Goal: Transaction & Acquisition: Purchase product/service

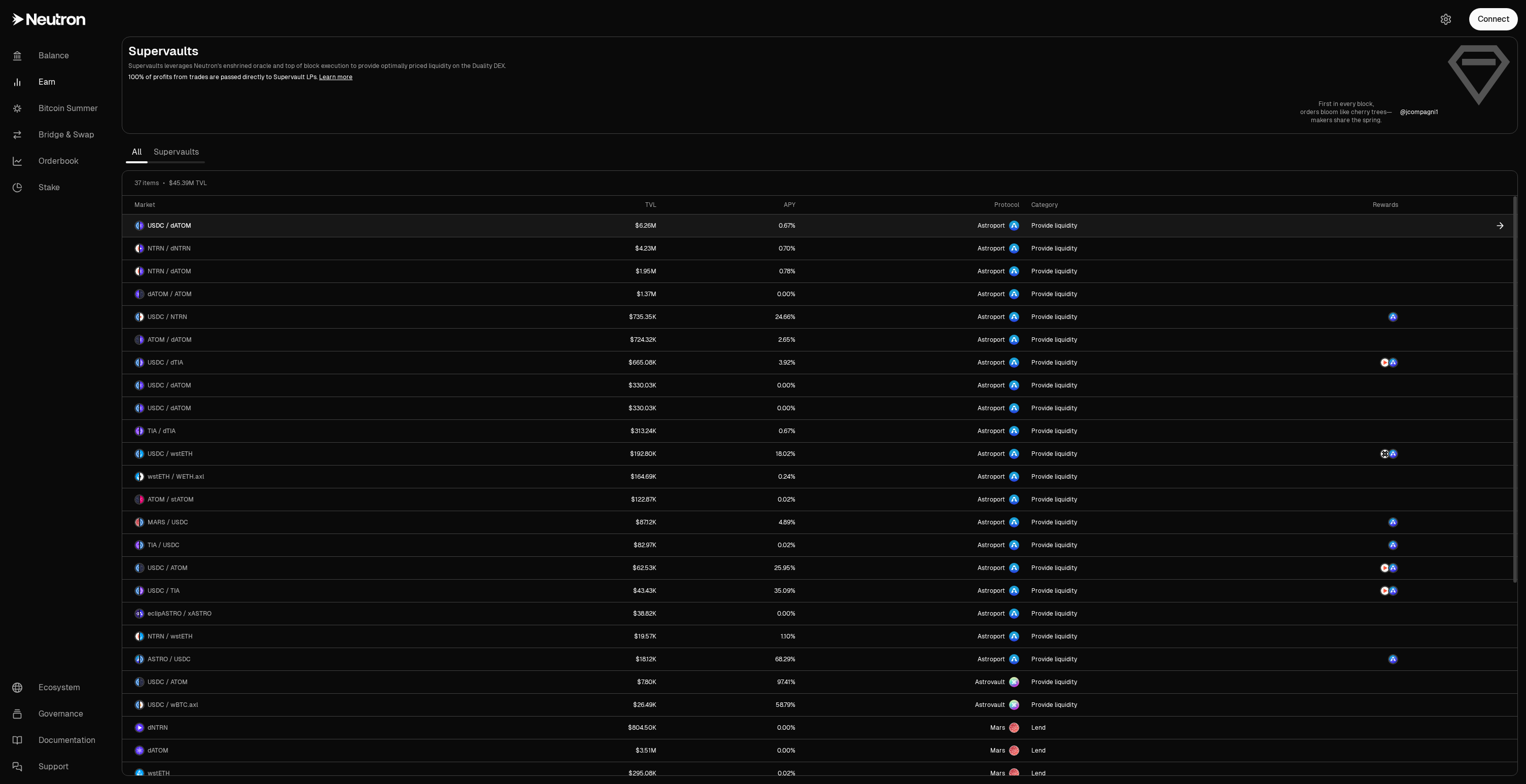
click at [471, 221] on link "USDC / dATOM" at bounding box center [312, 225] width 379 height 22
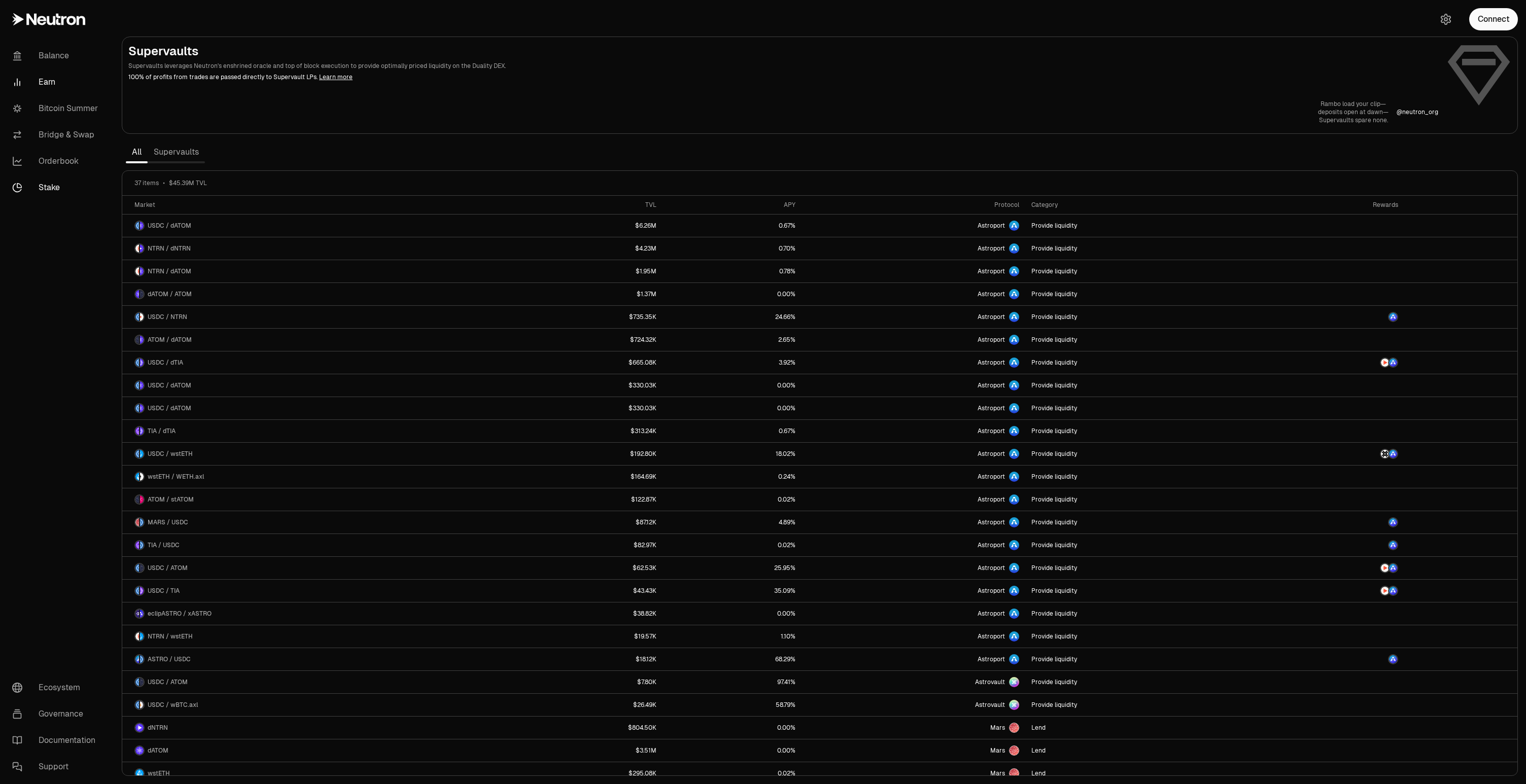
click at [50, 188] on link "Stake" at bounding box center [57, 187] width 106 height 26
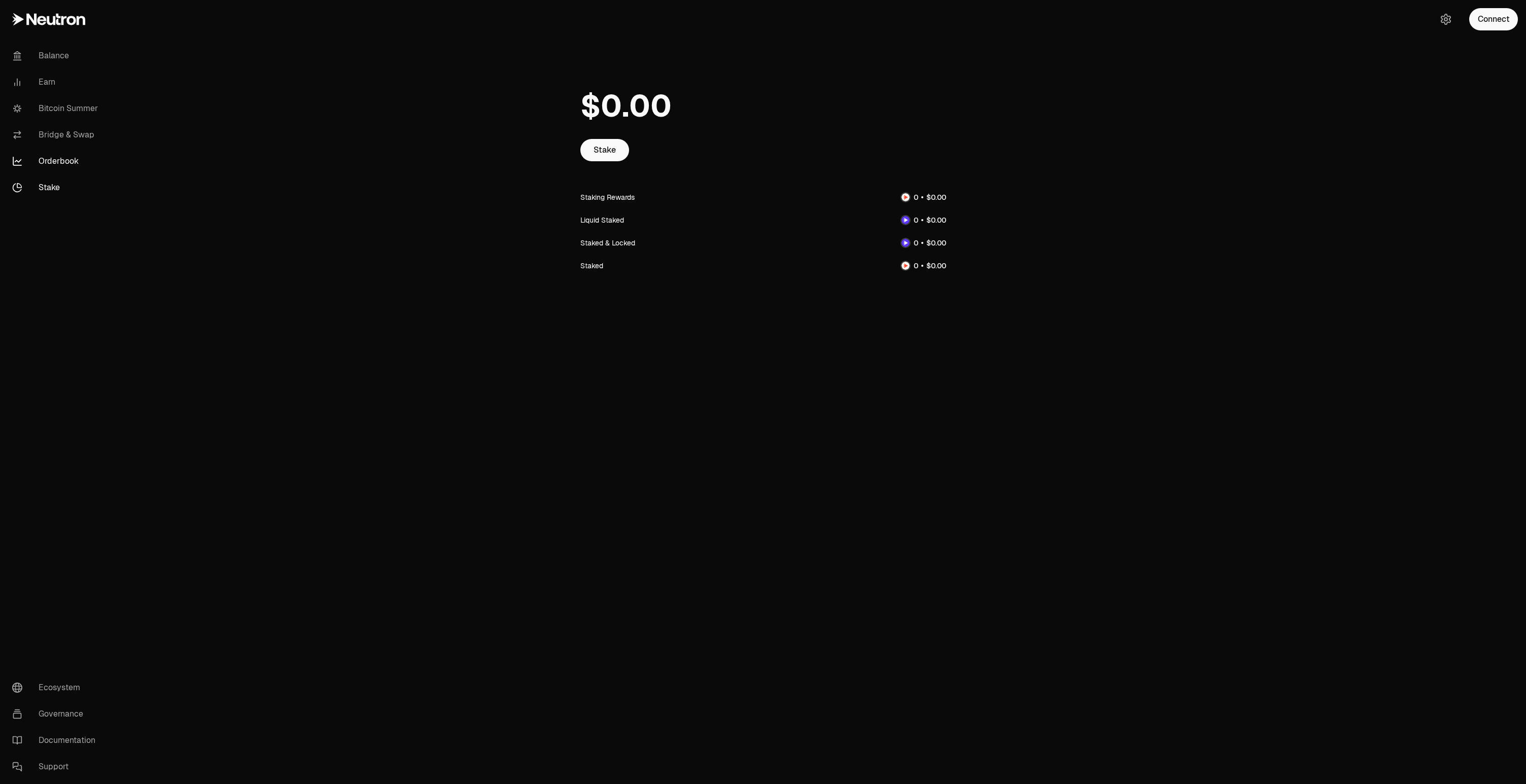
click at [62, 158] on link "Orderbook" at bounding box center [57, 161] width 106 height 26
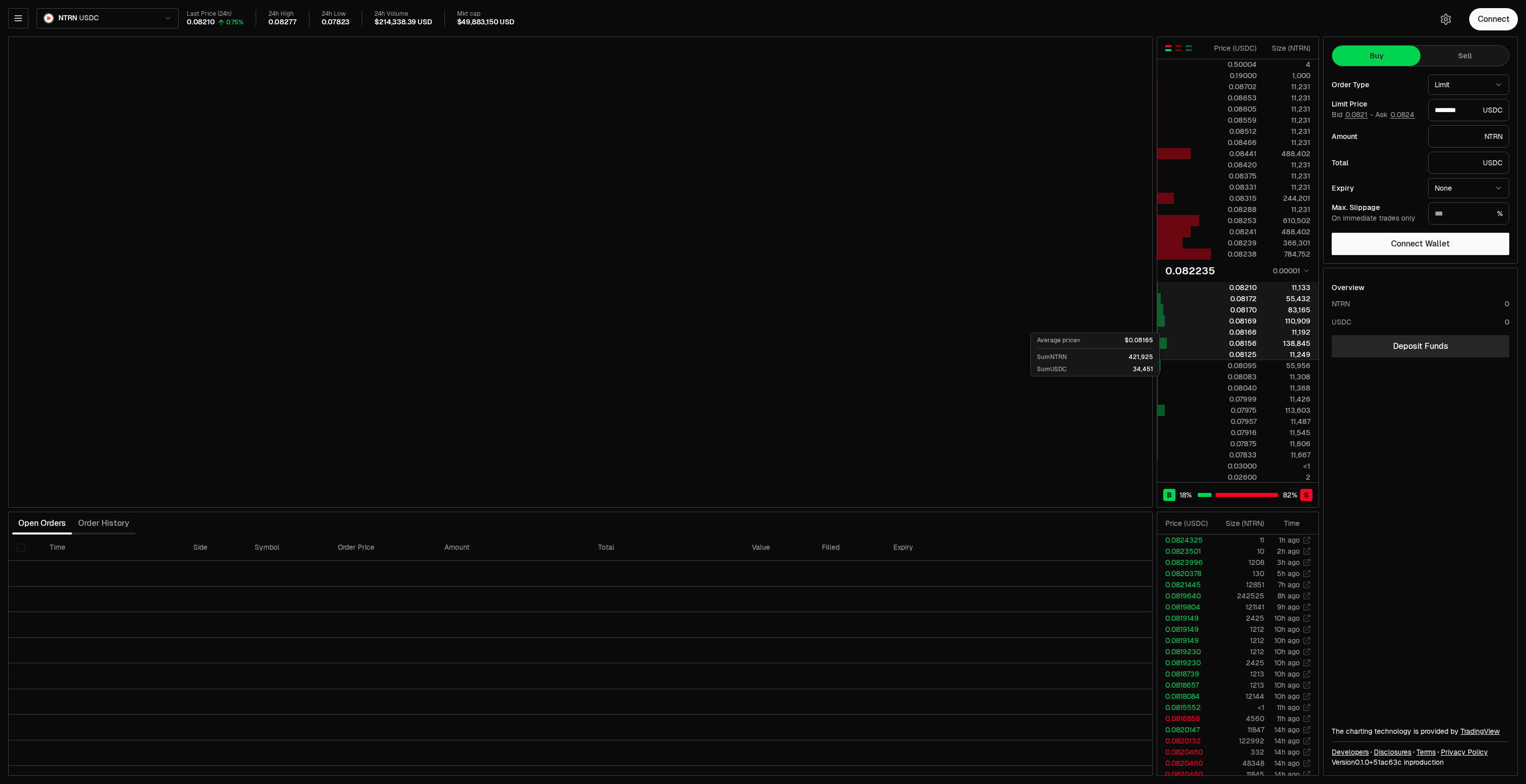
click at [1247, 355] on div "0.08125" at bounding box center [1234, 354] width 45 height 10
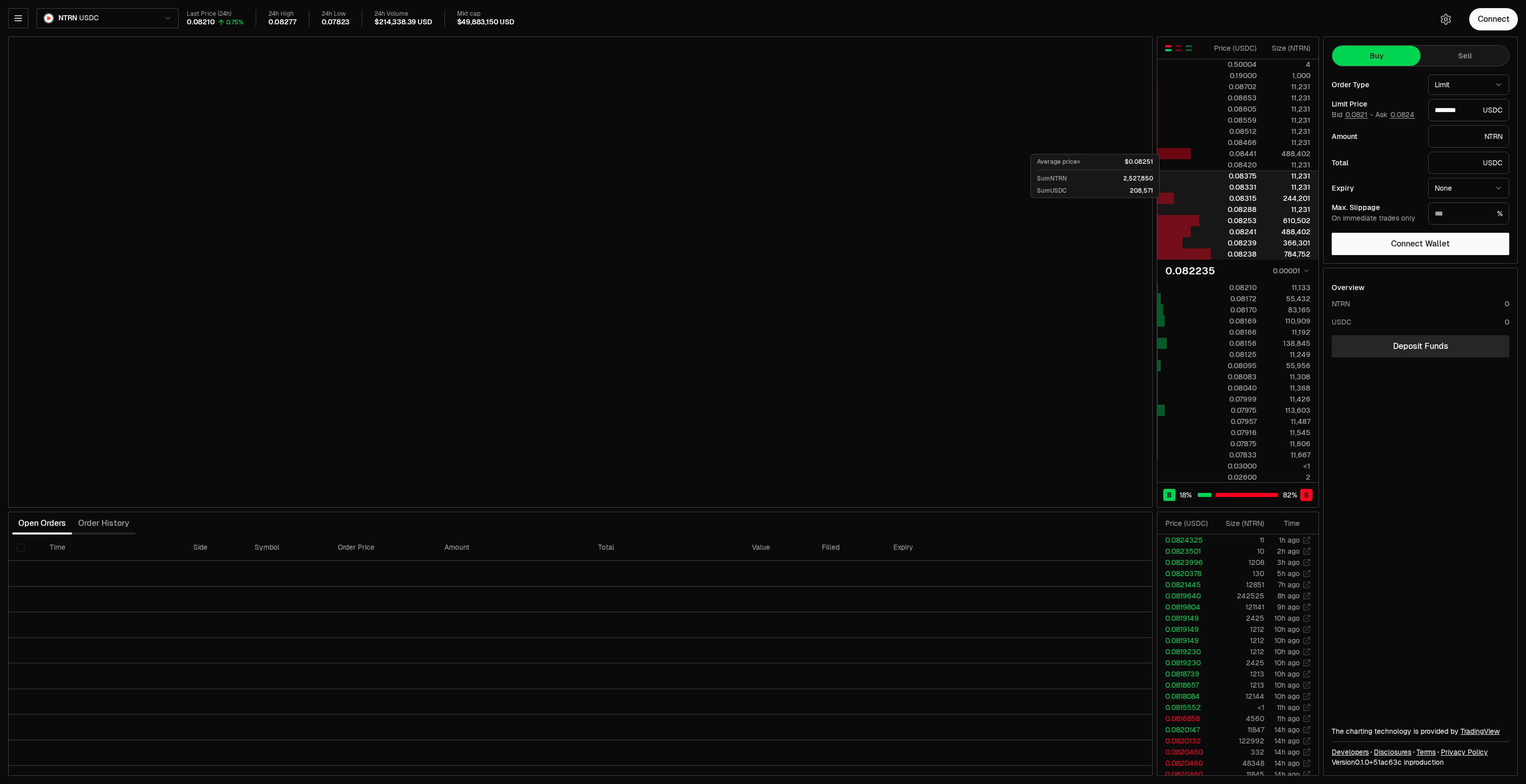
click at [1239, 175] on div "0.08375" at bounding box center [1234, 176] width 45 height 10
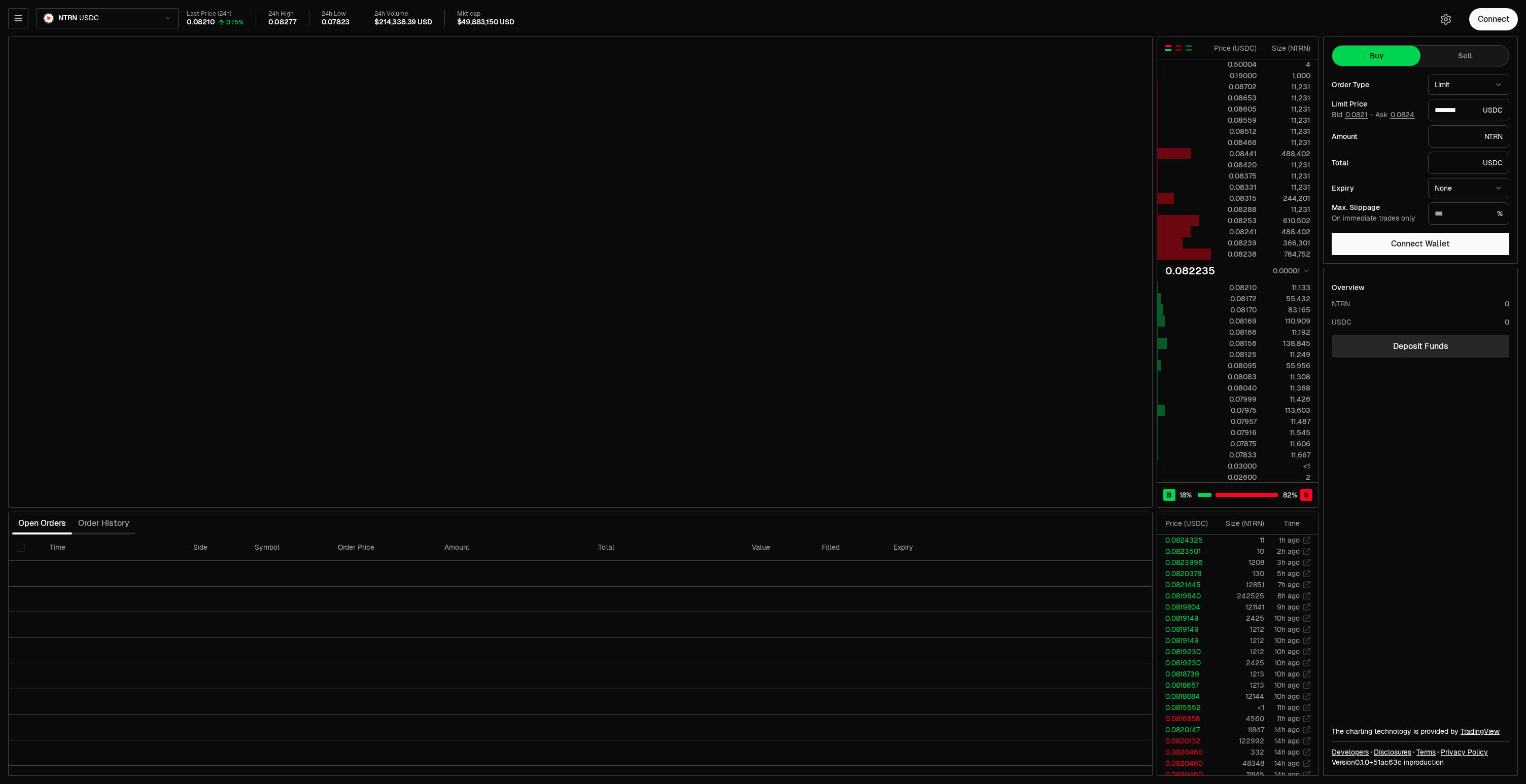
click at [1461, 55] on button "Sell" at bounding box center [1464, 55] width 88 height 21
click at [1383, 60] on button "Buy" at bounding box center [1376, 55] width 88 height 21
click at [1448, 49] on button "Sell" at bounding box center [1464, 55] width 88 height 21
click at [1398, 56] on button "Buy" at bounding box center [1376, 55] width 88 height 21
click at [1464, 54] on button "Sell" at bounding box center [1464, 55] width 88 height 21
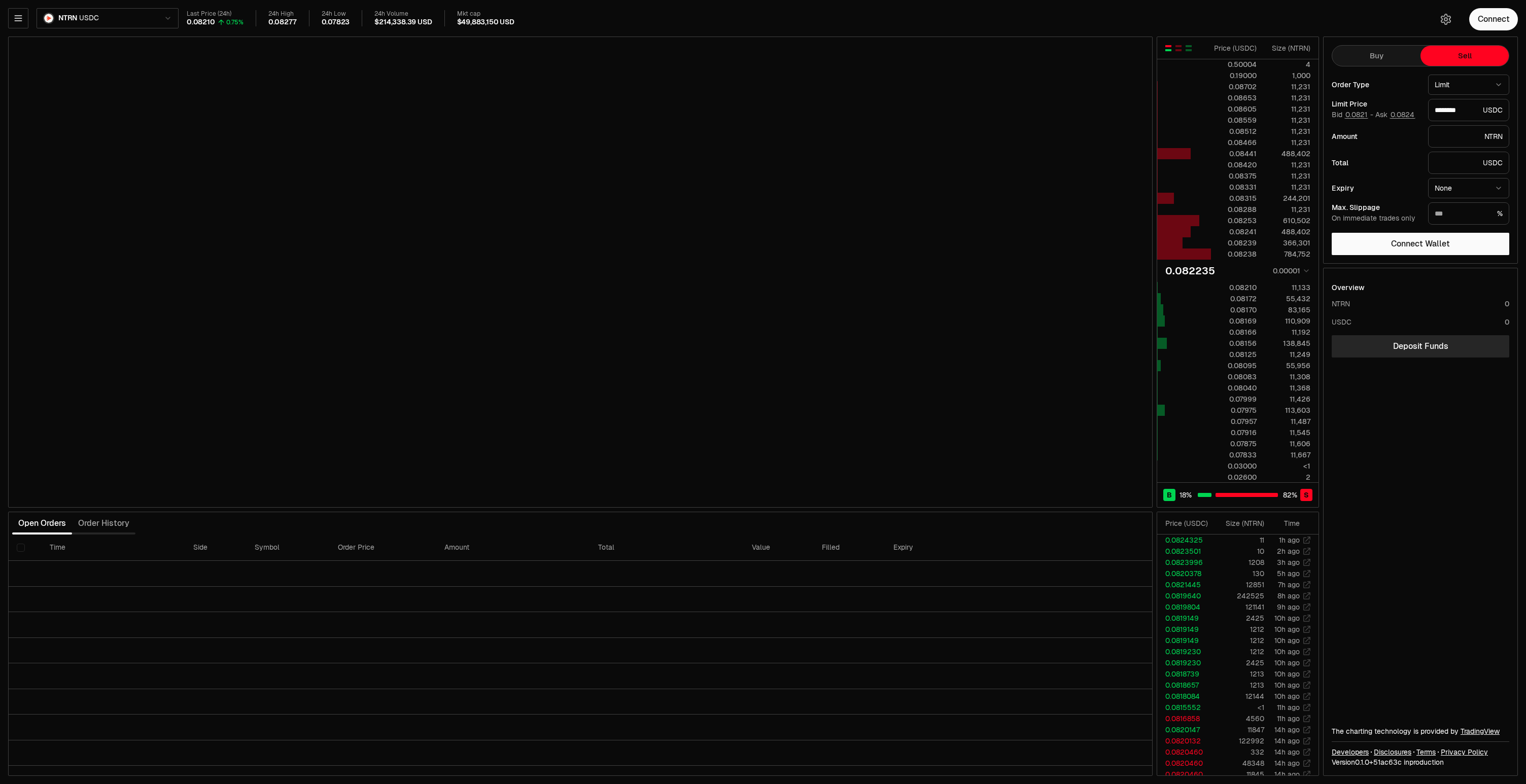
click at [1392, 65] on button "Buy" at bounding box center [1376, 55] width 88 height 21
type input "********"
click at [1449, 60] on button "Sell" at bounding box center [1464, 55] width 88 height 21
click at [1431, 434] on div "Overview NTRN 0 USDC 0 Deposit Funds The charting technology is provided by Tra…" at bounding box center [1420, 521] width 194 height 507
click at [1479, 730] on link "TradingView" at bounding box center [1480, 731] width 39 height 9
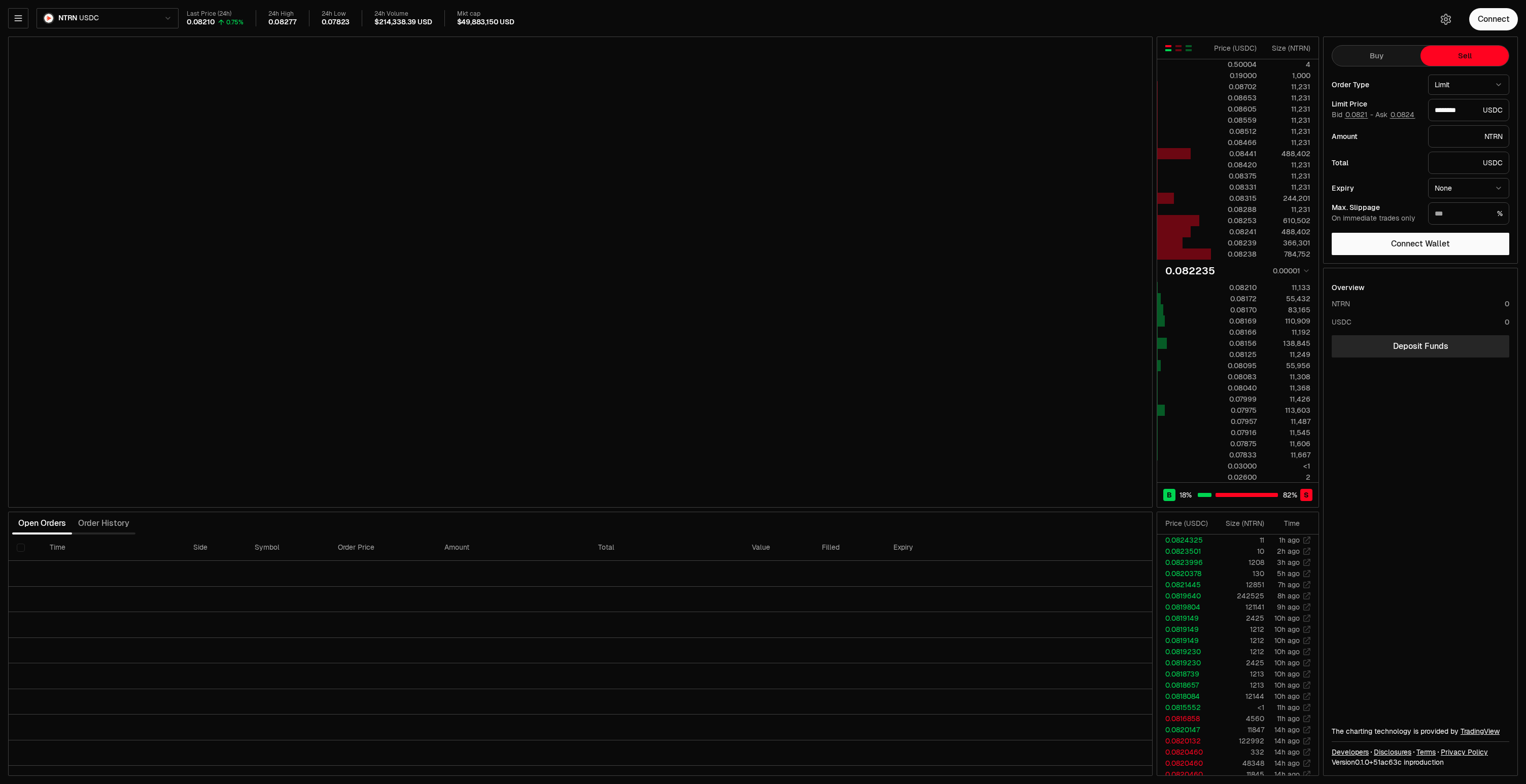
click at [1447, 454] on div "Overview NTRN 0 USDC 0 Deposit Funds The charting technology is provided by Tra…" at bounding box center [1420, 521] width 194 height 507
click at [18, 16] on icon "button" at bounding box center [18, 18] width 6 height 5
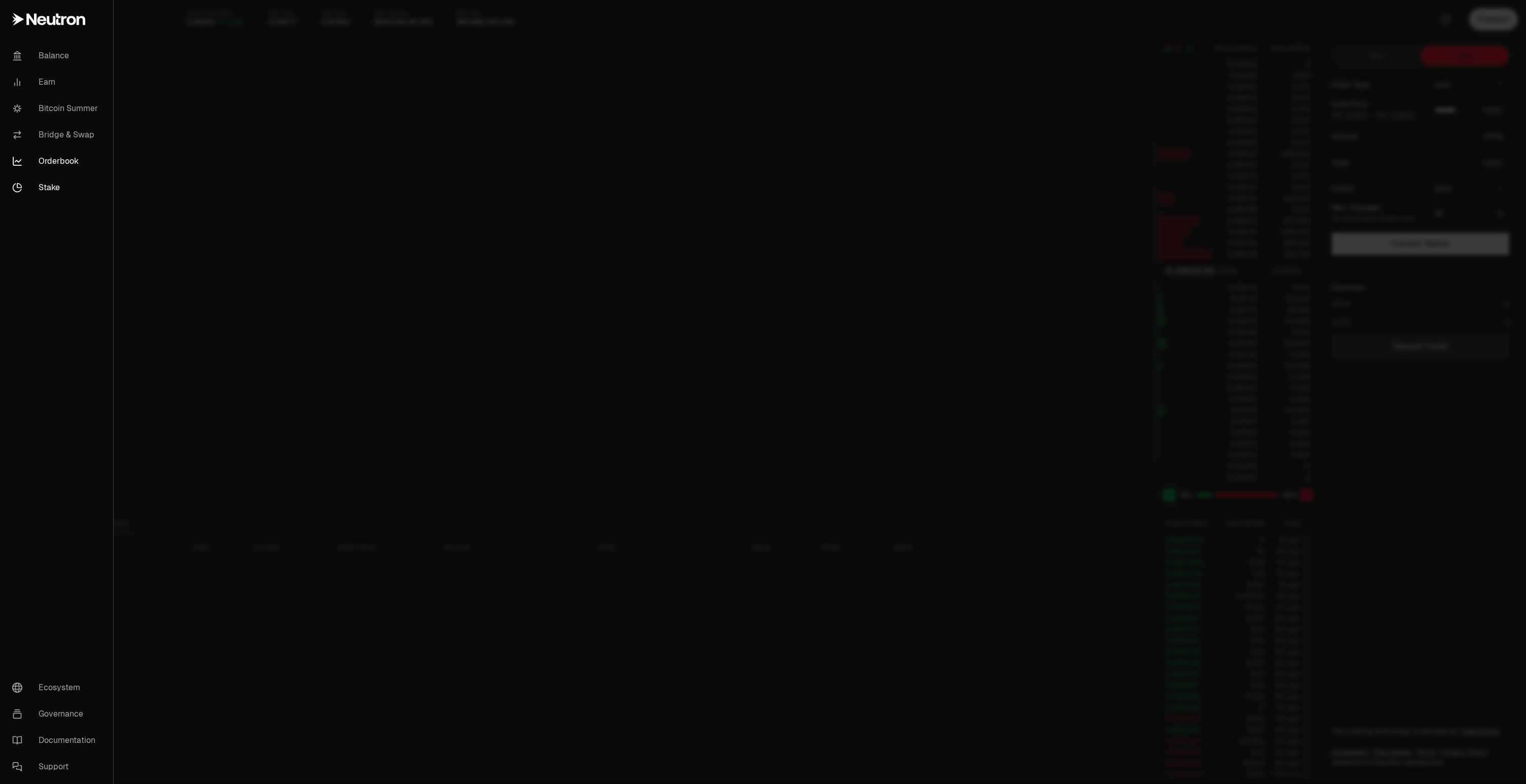
click at [52, 187] on link "Stake" at bounding box center [57, 187] width 105 height 26
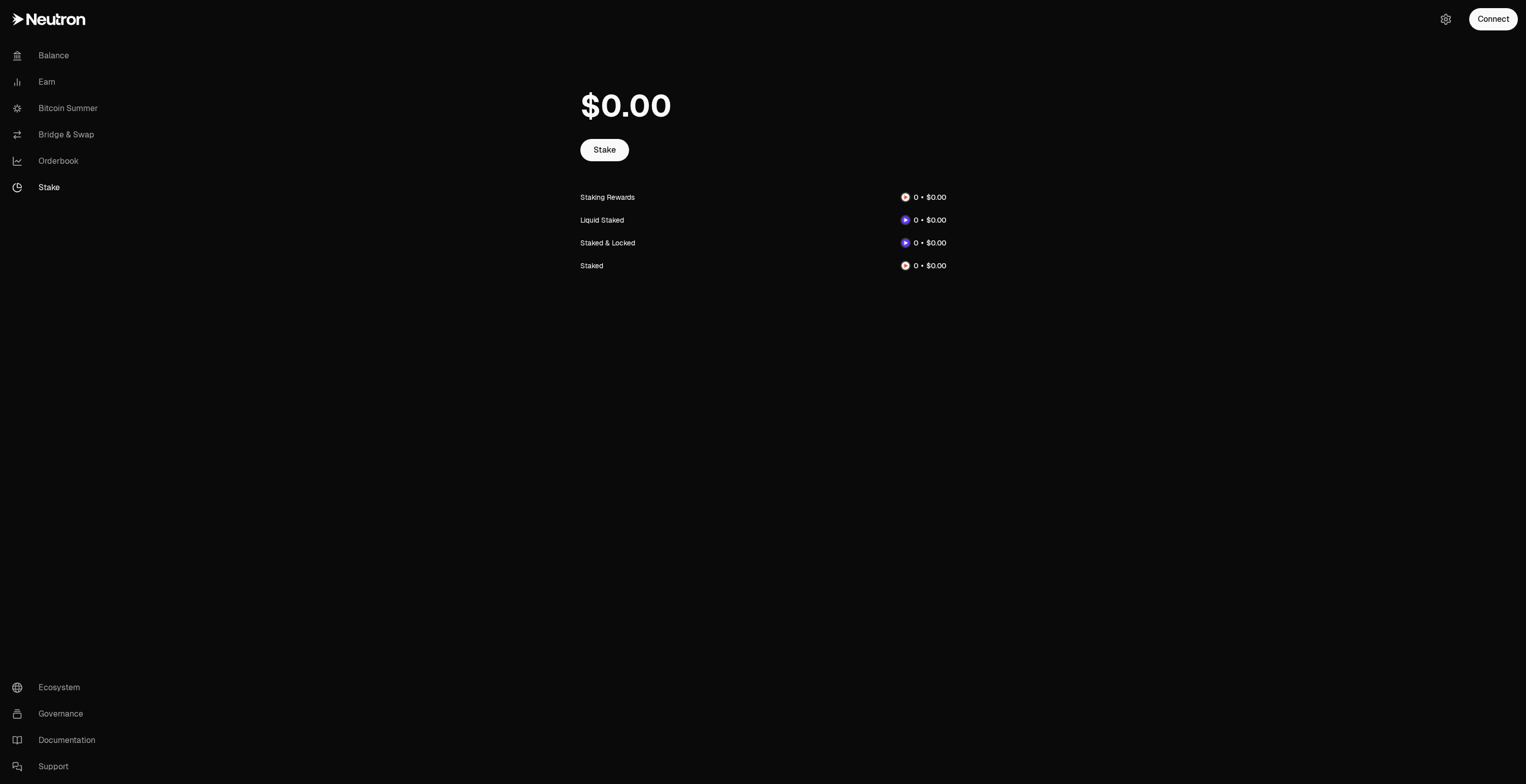
click at [42, 22] on icon at bounding box center [48, 19] width 73 height 12
